Goal: Task Accomplishment & Management: Manage account settings

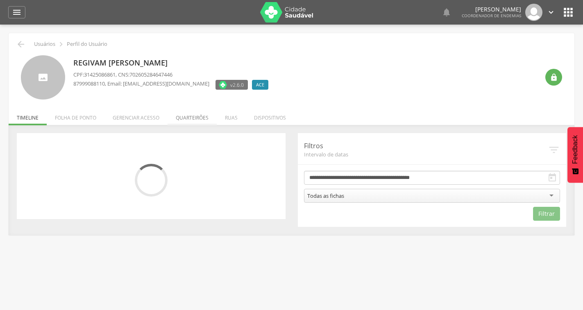
click at [200, 119] on li "Quarteirões" at bounding box center [192, 115] width 49 height 19
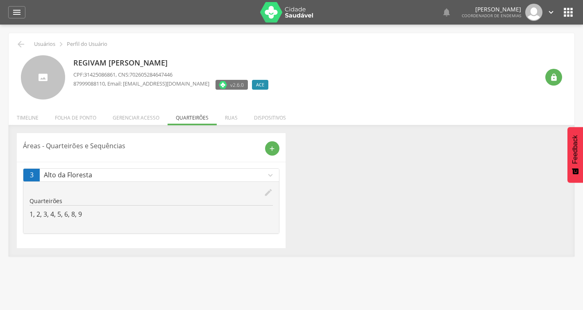
click at [267, 193] on icon "edit" at bounding box center [268, 192] width 9 height 9
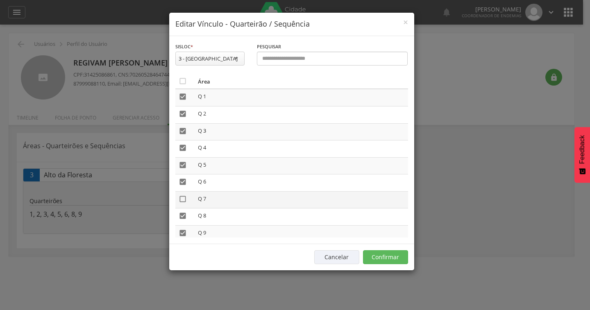
click at [183, 201] on icon "" at bounding box center [183, 199] width 8 height 8
click at [396, 258] on button "Confirmar" at bounding box center [385, 257] width 45 height 14
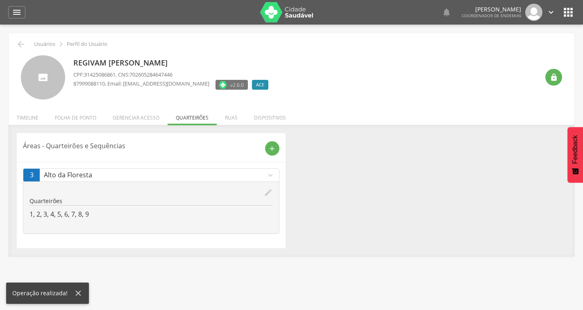
click at [277, 17] on img at bounding box center [286, 12] width 53 height 20
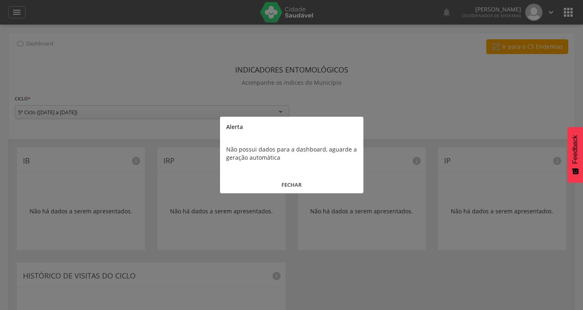
click at [286, 184] on button "FECHAR" at bounding box center [291, 185] width 143 height 18
